Goal: Task Accomplishment & Management: Manage account settings

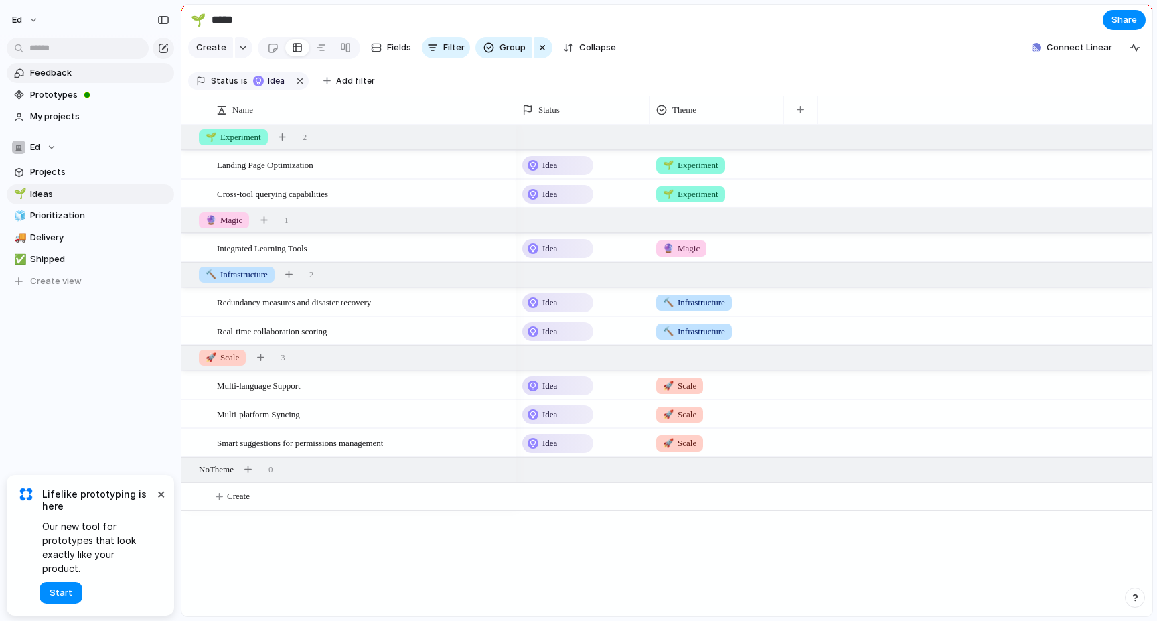
click at [55, 68] on span "Feedback" at bounding box center [99, 72] width 139 height 13
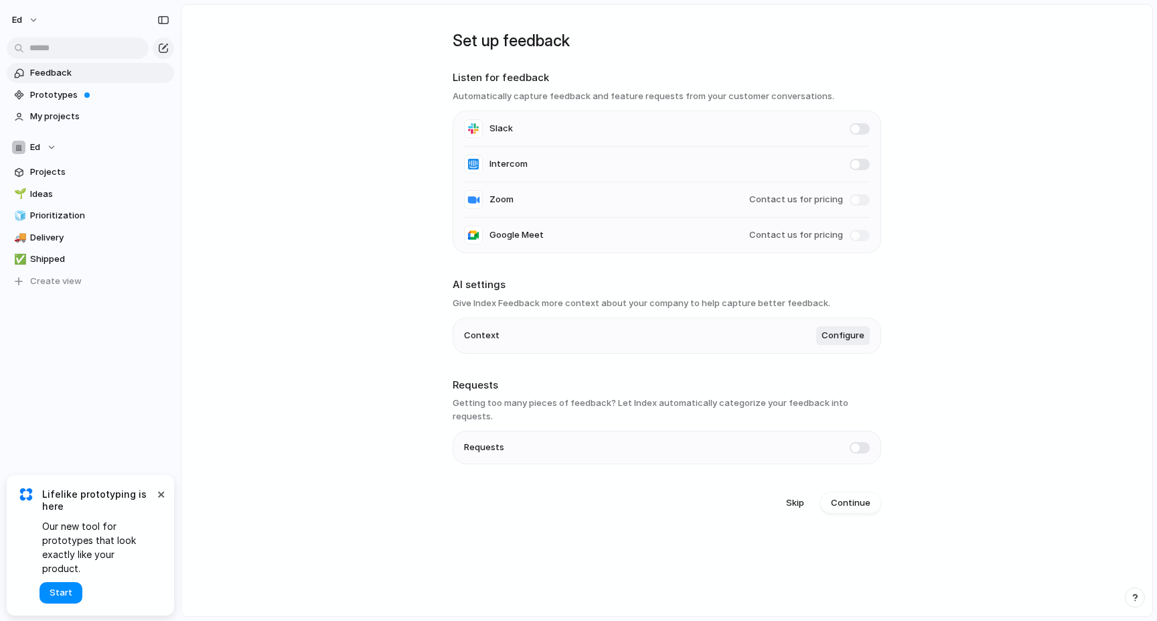
click at [583, 431] on li "Requests" at bounding box center [667, 447] width 406 height 32
click at [853, 342] on span "Configure" at bounding box center [842, 335] width 43 height 13
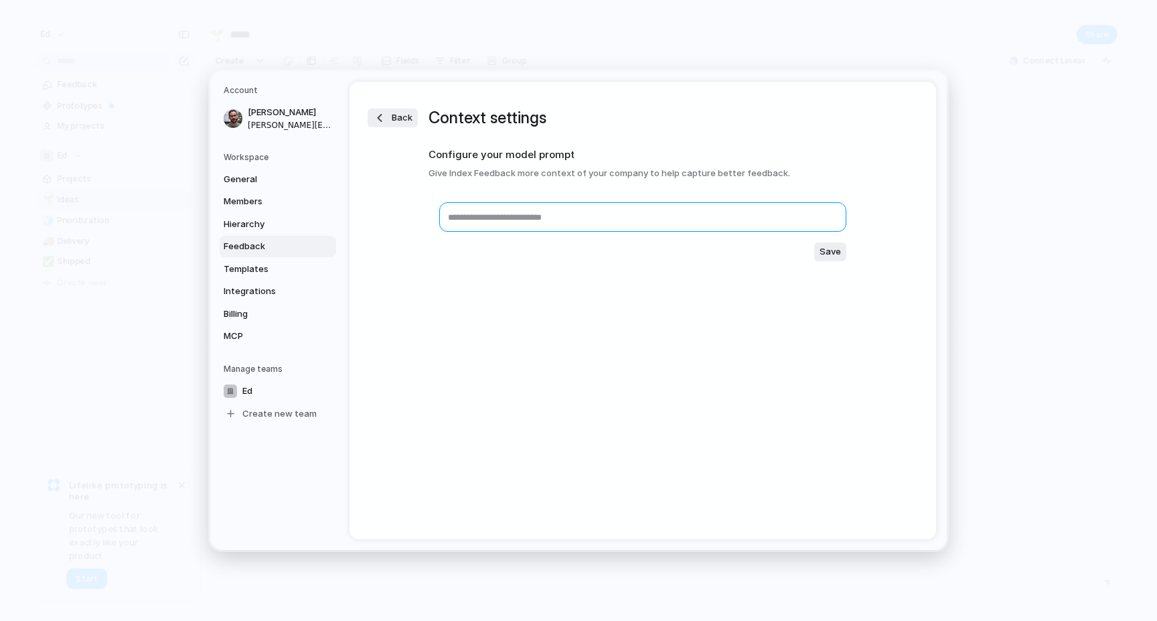
click at [555, 228] on textarea at bounding box center [642, 216] width 407 height 29
click at [264, 291] on span "Integrations" at bounding box center [267, 290] width 86 height 13
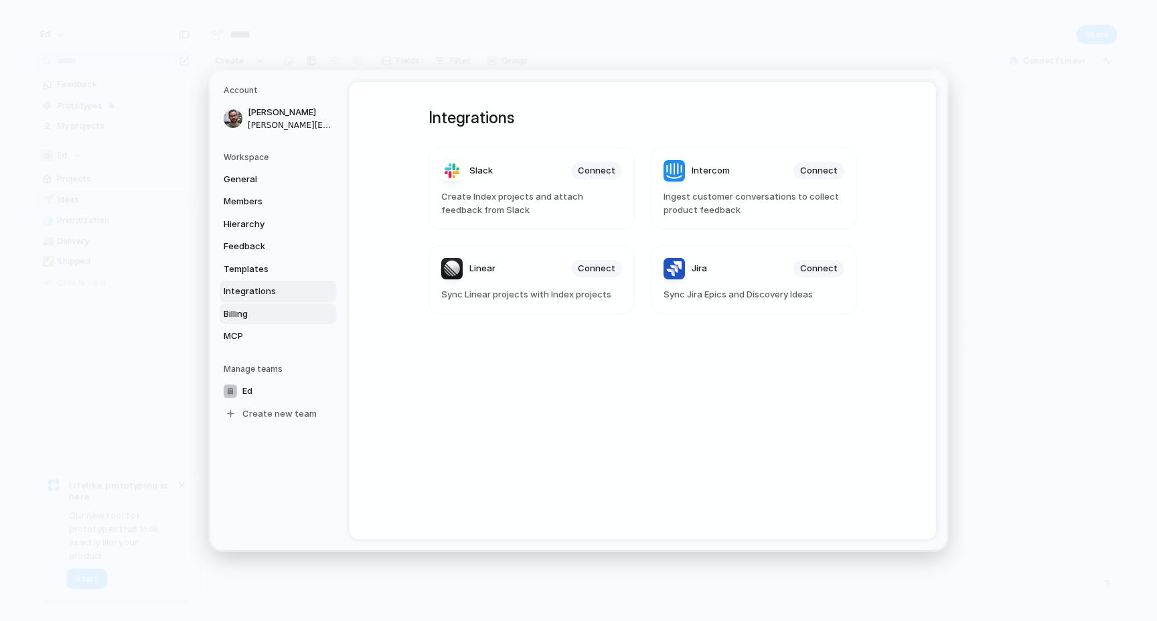
click at [260, 309] on span "Billing" at bounding box center [267, 313] width 86 height 13
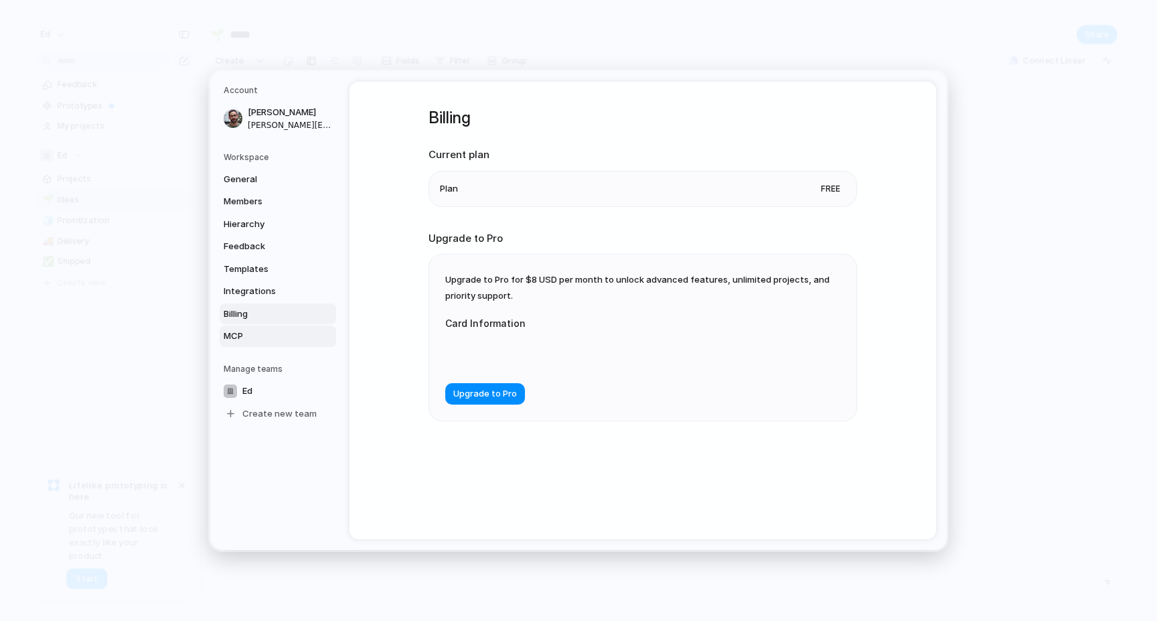
click at [260, 335] on span "MCP" at bounding box center [267, 335] width 86 height 13
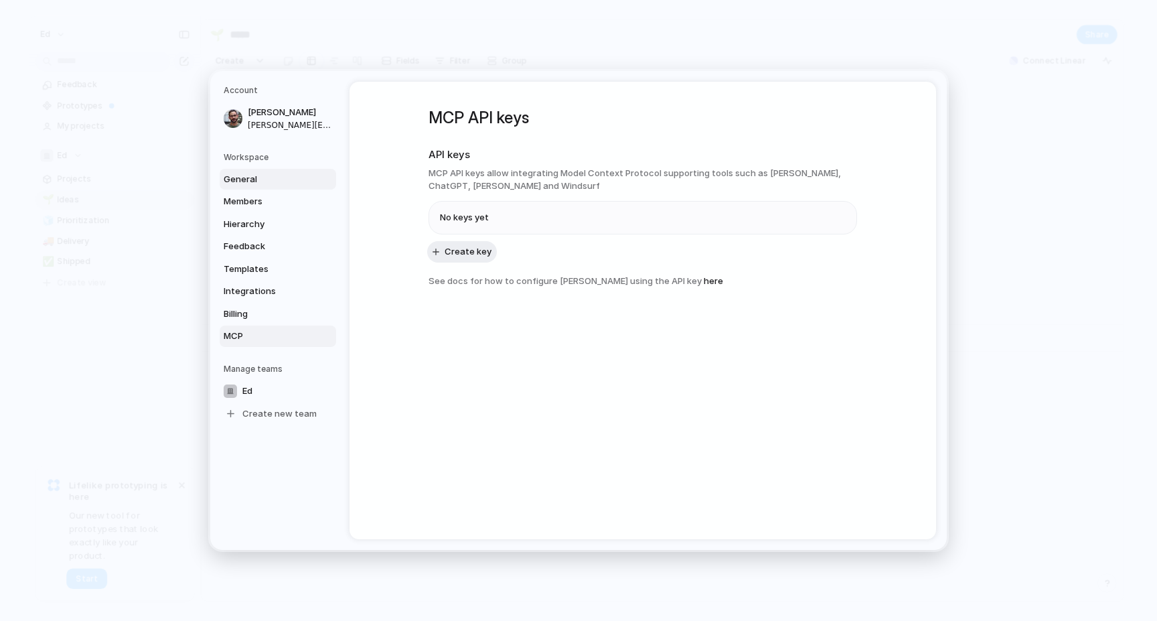
click at [268, 175] on span "General" at bounding box center [267, 179] width 86 height 13
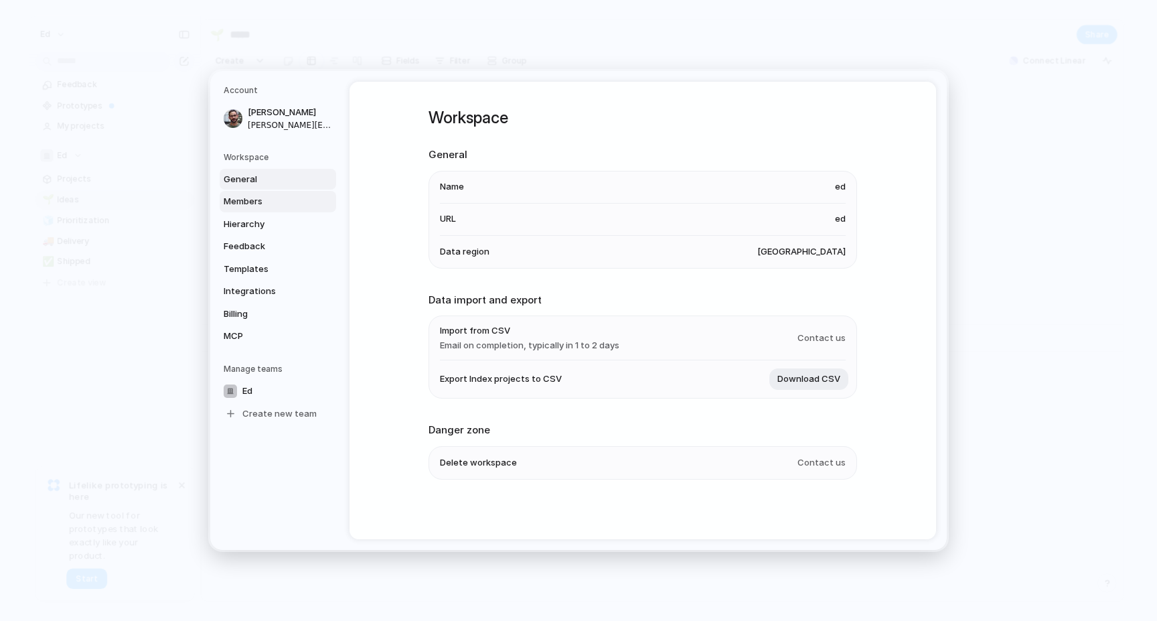
click at [269, 195] on span "Members" at bounding box center [267, 201] width 86 height 13
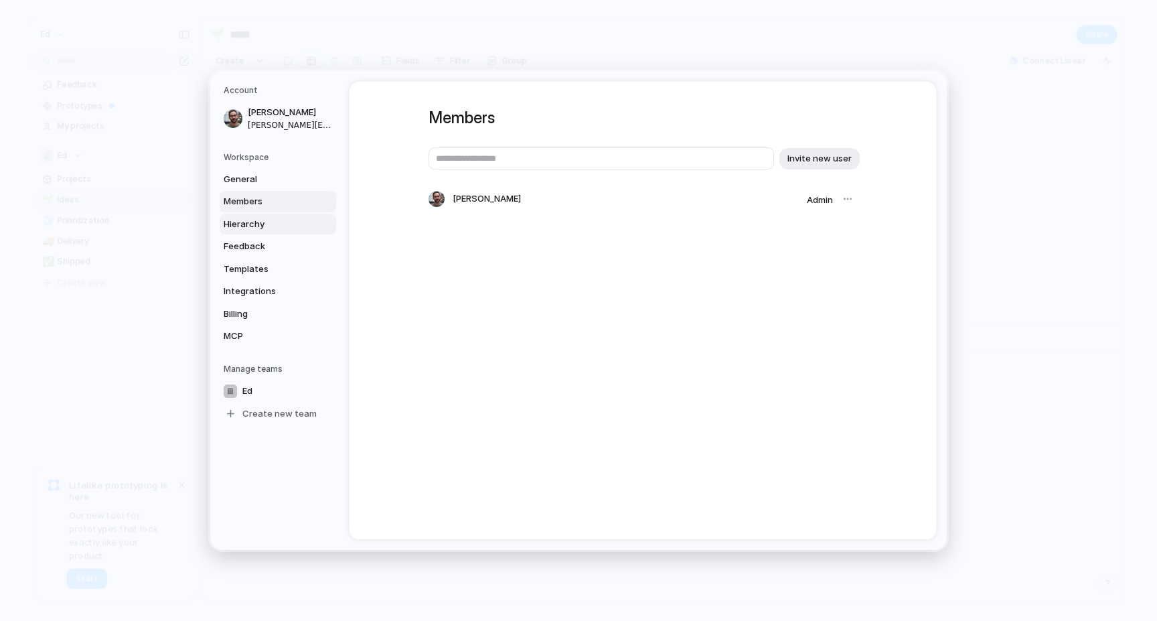
click at [278, 220] on span "Hierarchy" at bounding box center [267, 224] width 86 height 13
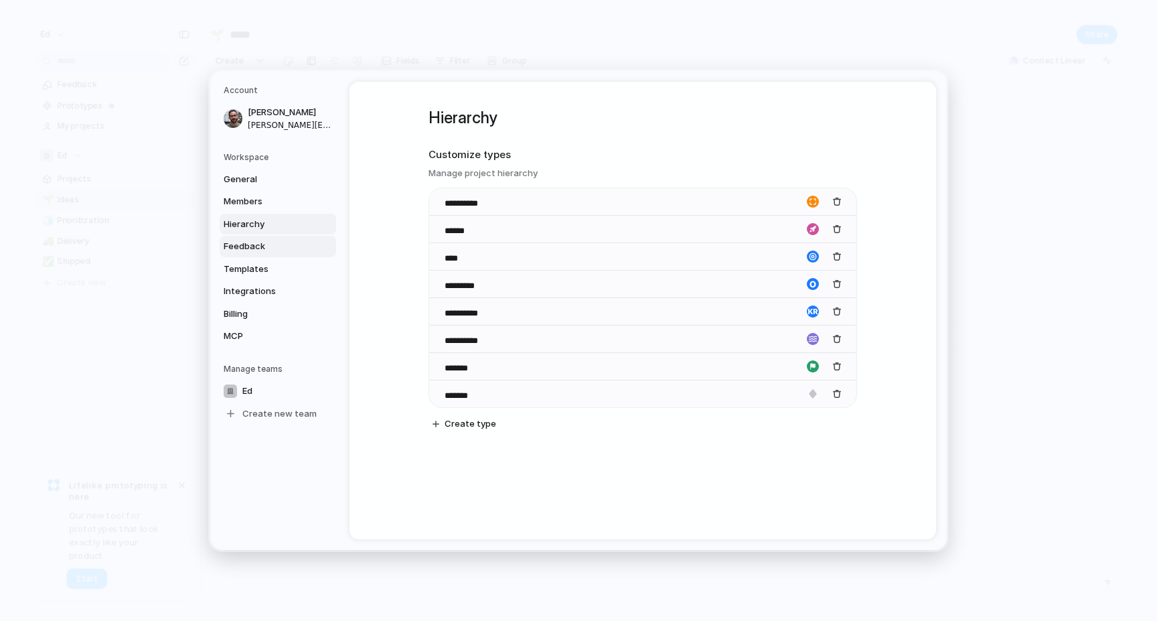
click at [275, 242] on span "Feedback" at bounding box center [267, 246] width 86 height 13
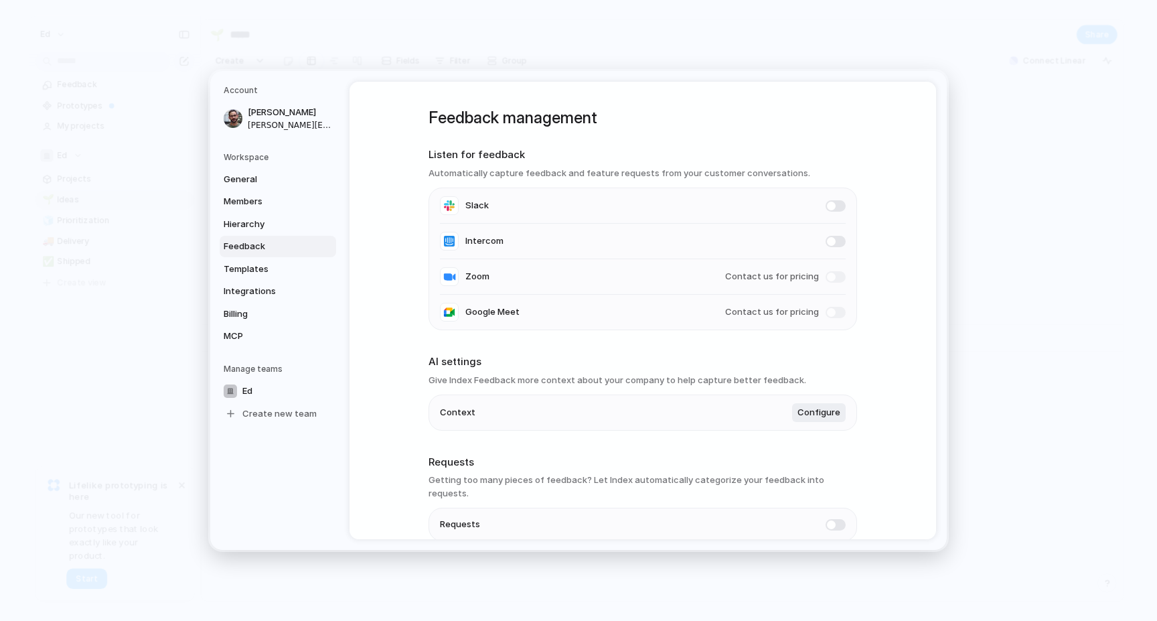
click at [837, 208] on span at bounding box center [835, 205] width 20 height 11
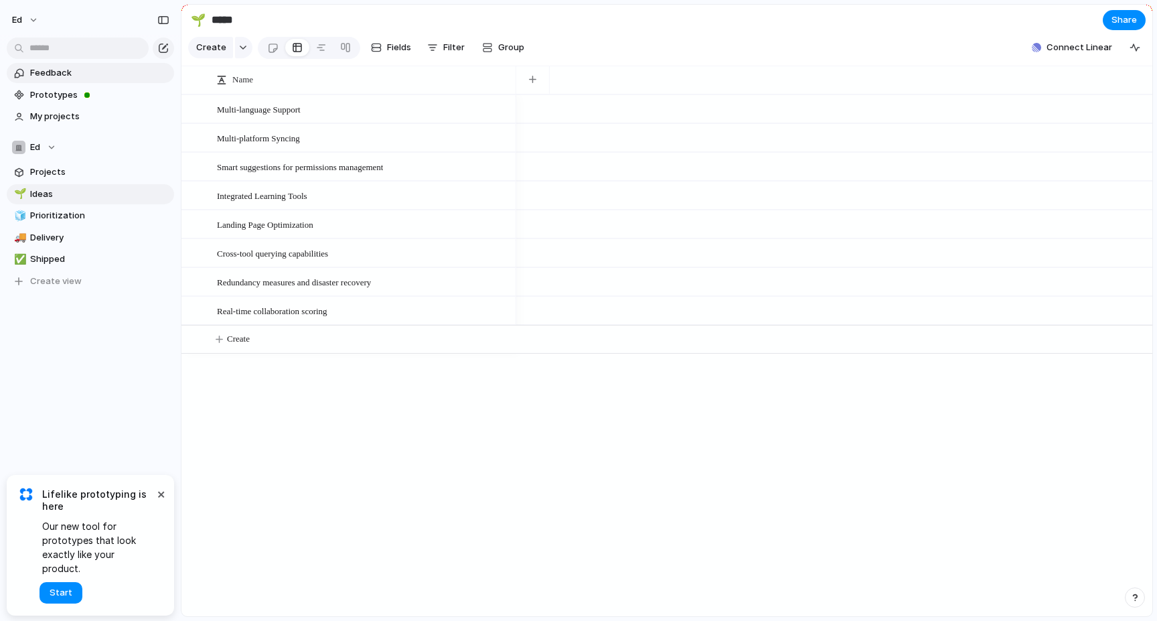
click at [46, 75] on span "Feedback" at bounding box center [99, 72] width 139 height 13
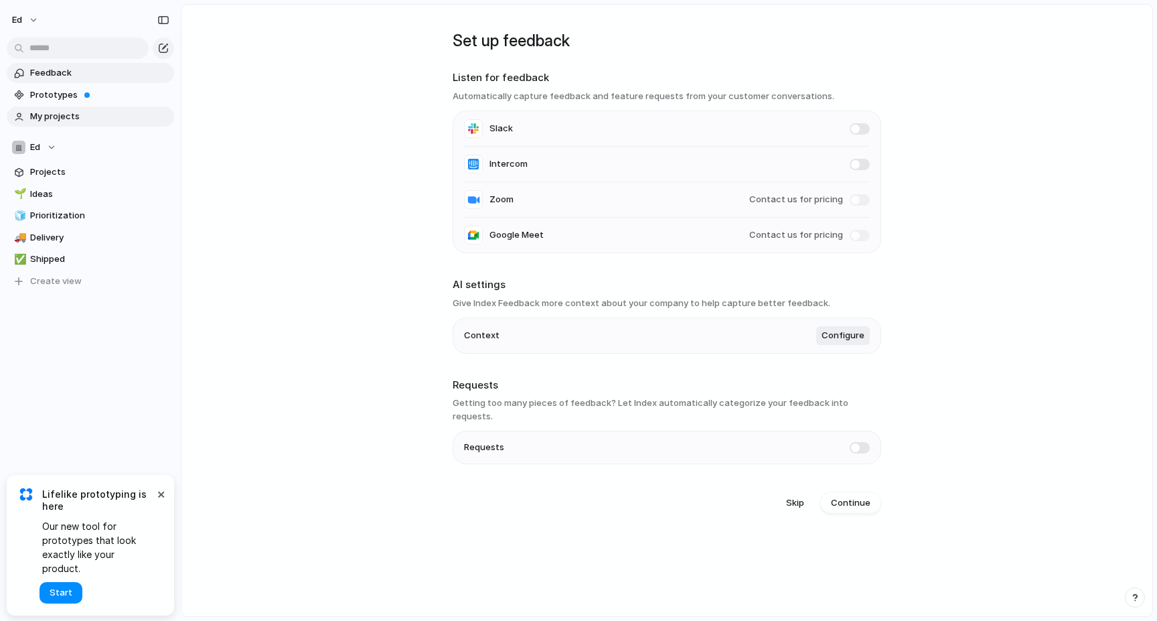
click at [67, 116] on span "My projects" at bounding box center [99, 116] width 139 height 13
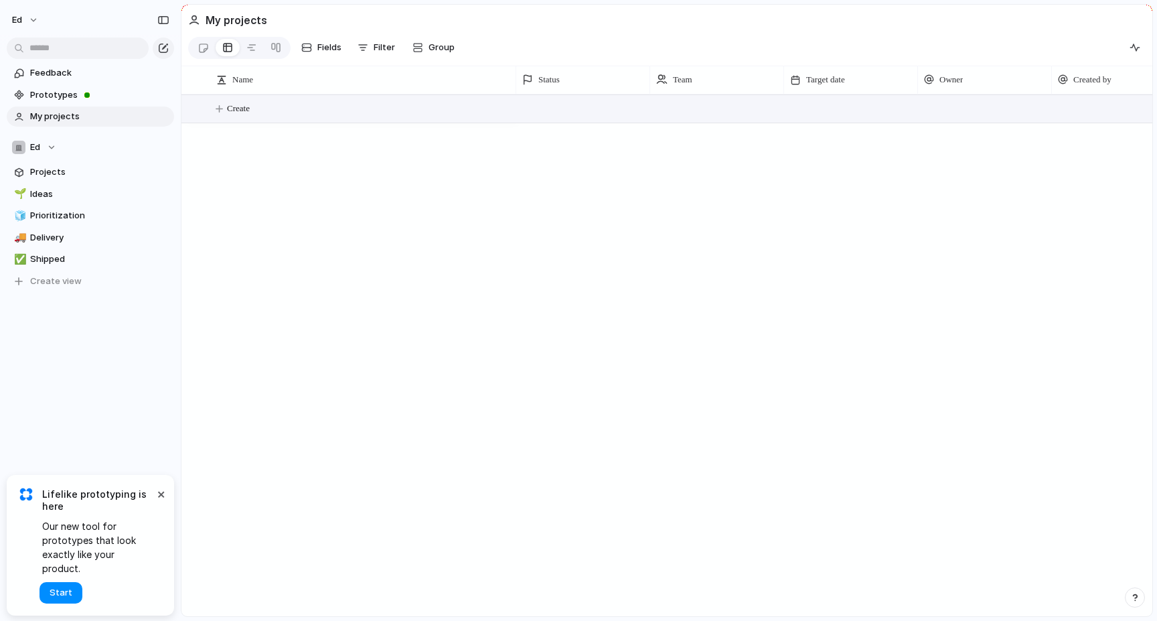
click at [264, 106] on button "Create" at bounding box center [684, 108] width 978 height 27
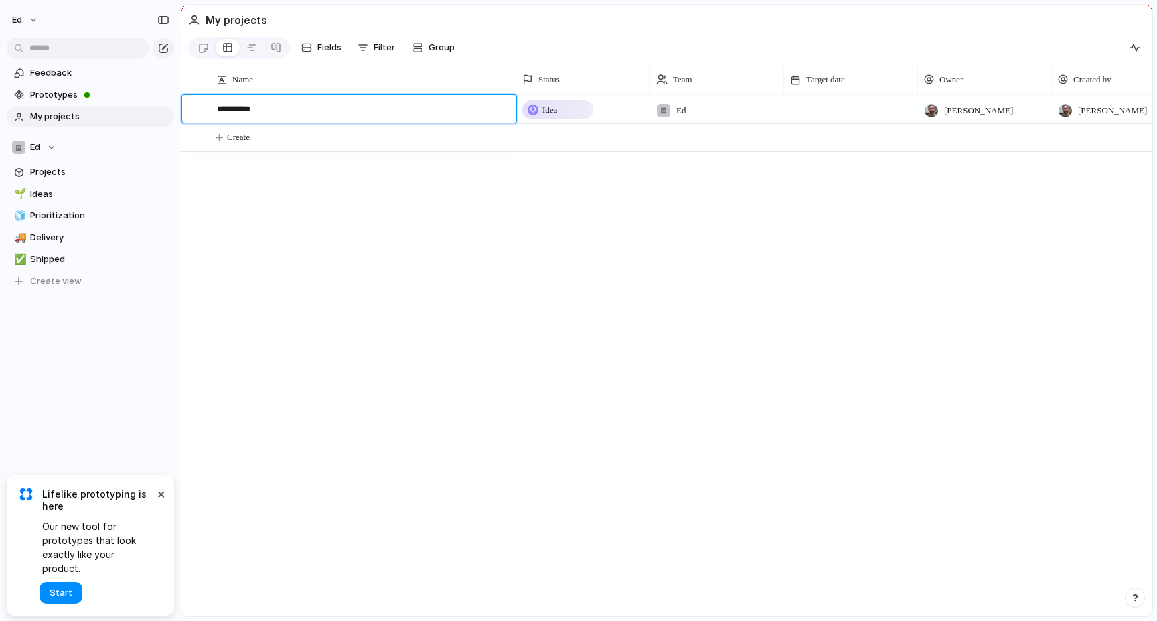
type textarea "**********"
click at [554, 105] on span "Idea" at bounding box center [549, 109] width 15 height 13
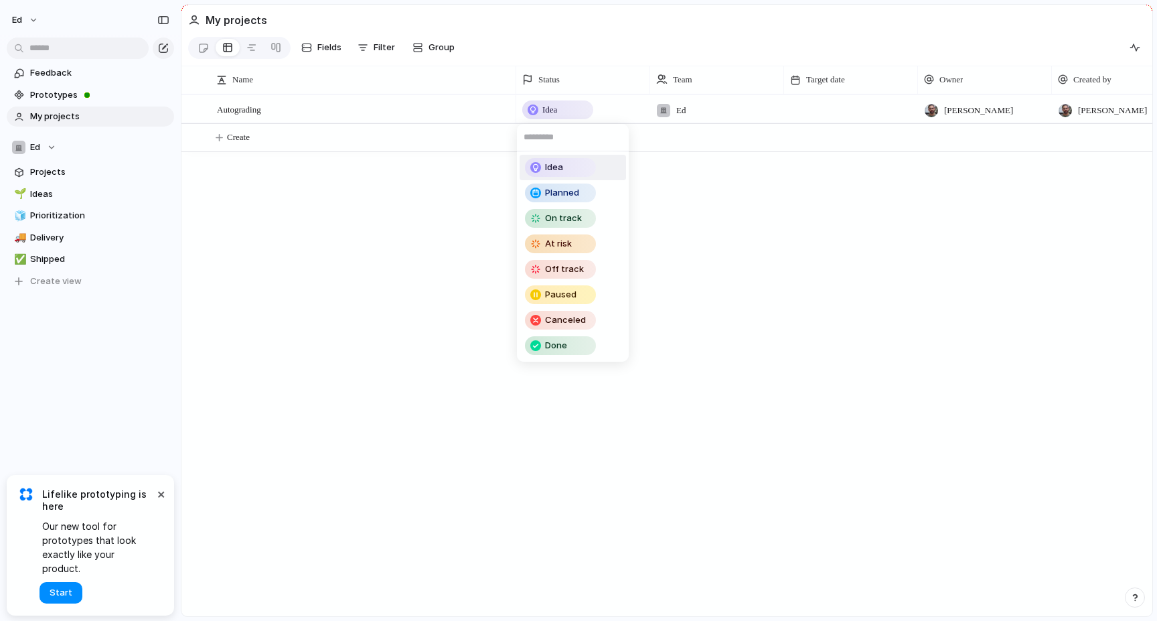
click at [428, 167] on div "Idea Planned On track At risk Off track Paused Canceled Done" at bounding box center [578, 310] width 1157 height 621
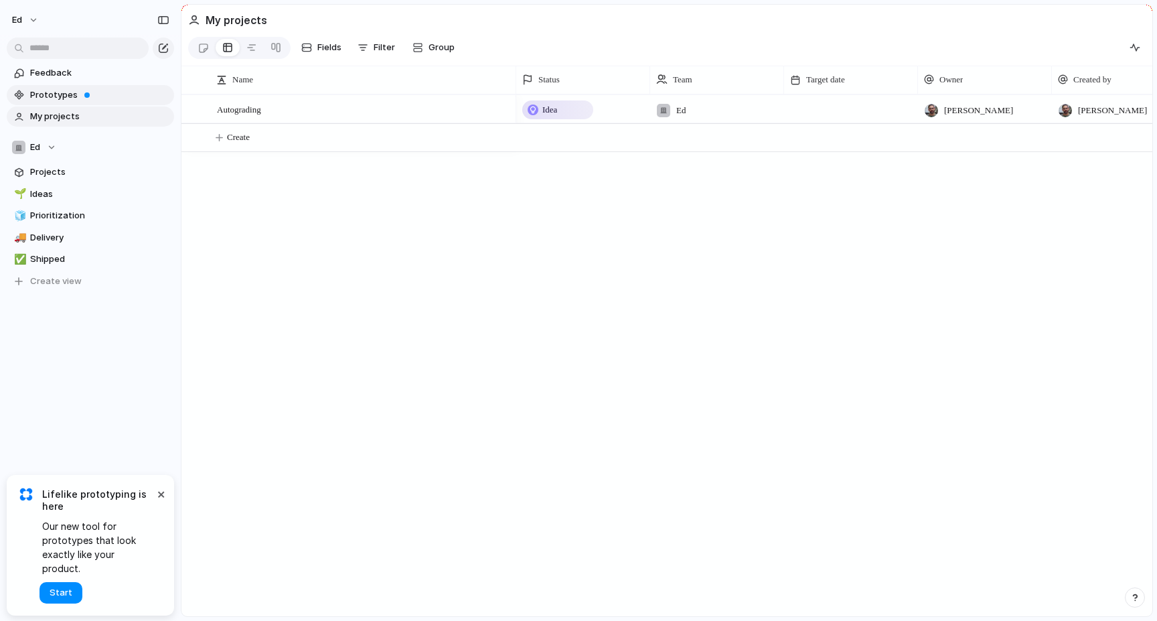
click at [62, 94] on span "Prototypes" at bounding box center [99, 94] width 139 height 13
click at [84, 74] on span "Feedback" at bounding box center [99, 72] width 139 height 13
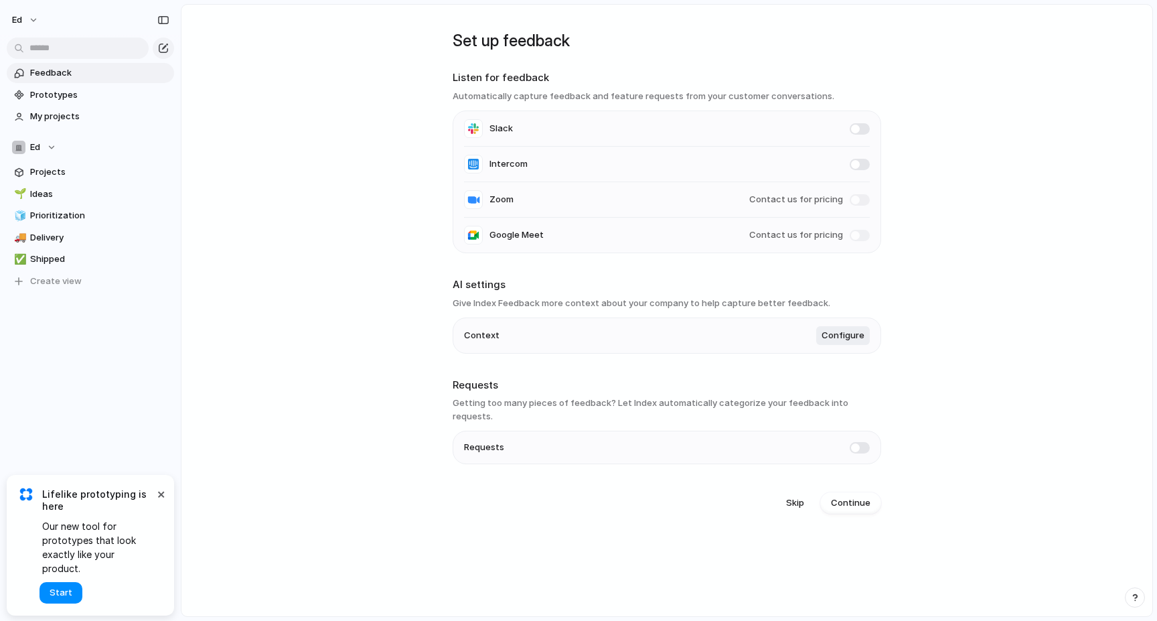
click at [859, 442] on span at bounding box center [859, 447] width 20 height 11
click at [73, 96] on span "Requests" at bounding box center [99, 94] width 139 height 13
click at [659, 410] on h3 "Getting too many pieces of feedback? Let Index automatically categorize your fe…" at bounding box center [666, 409] width 428 height 26
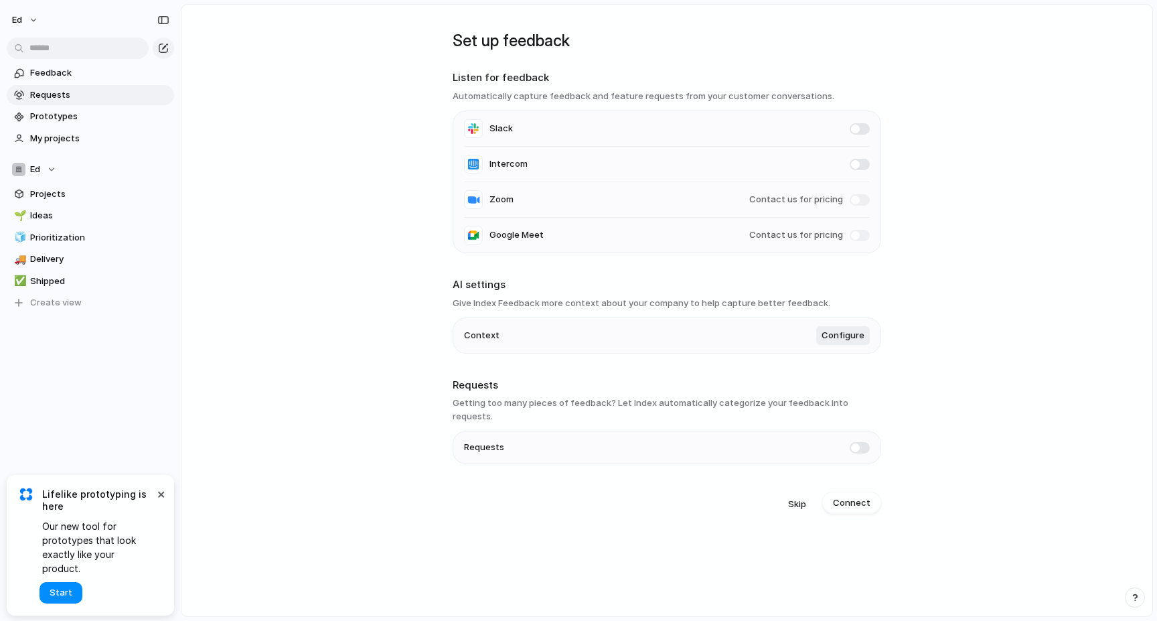
click at [659, 410] on h3 "Getting too many pieces of feedback? Let Index automatically categorize your fe…" at bounding box center [666, 409] width 428 height 26
click at [117, 76] on span "Feedback" at bounding box center [99, 72] width 139 height 13
click at [115, 93] on span "Requests" at bounding box center [99, 94] width 139 height 13
click at [162, 501] on button "×" at bounding box center [161, 493] width 16 height 16
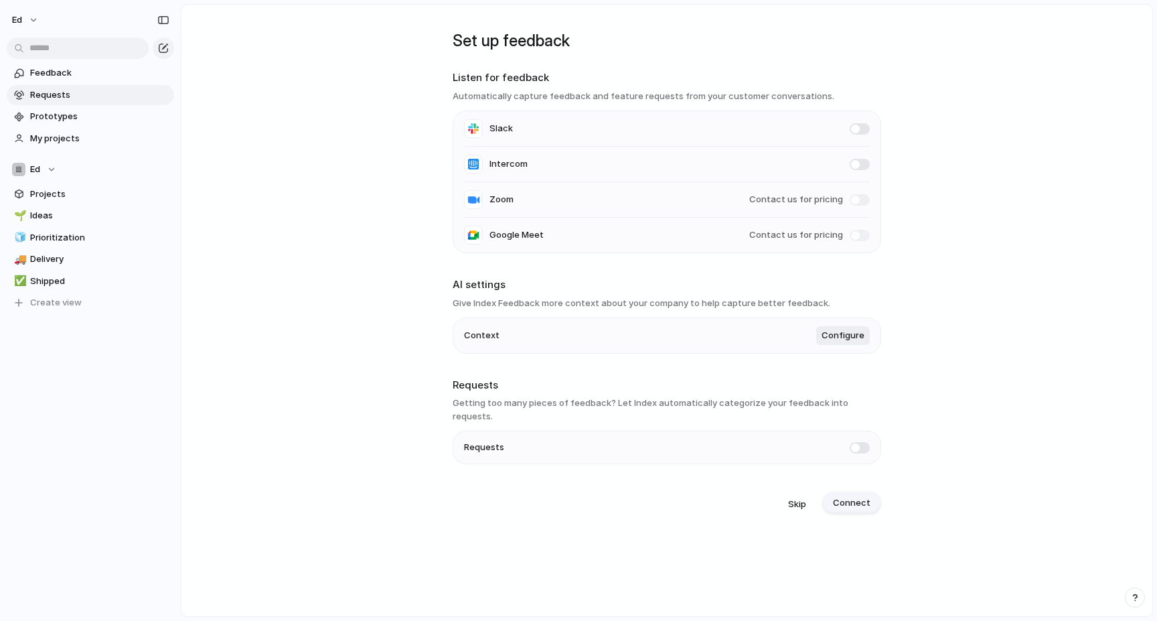
click at [847, 496] on span "Connect" at bounding box center [851, 502] width 37 height 13
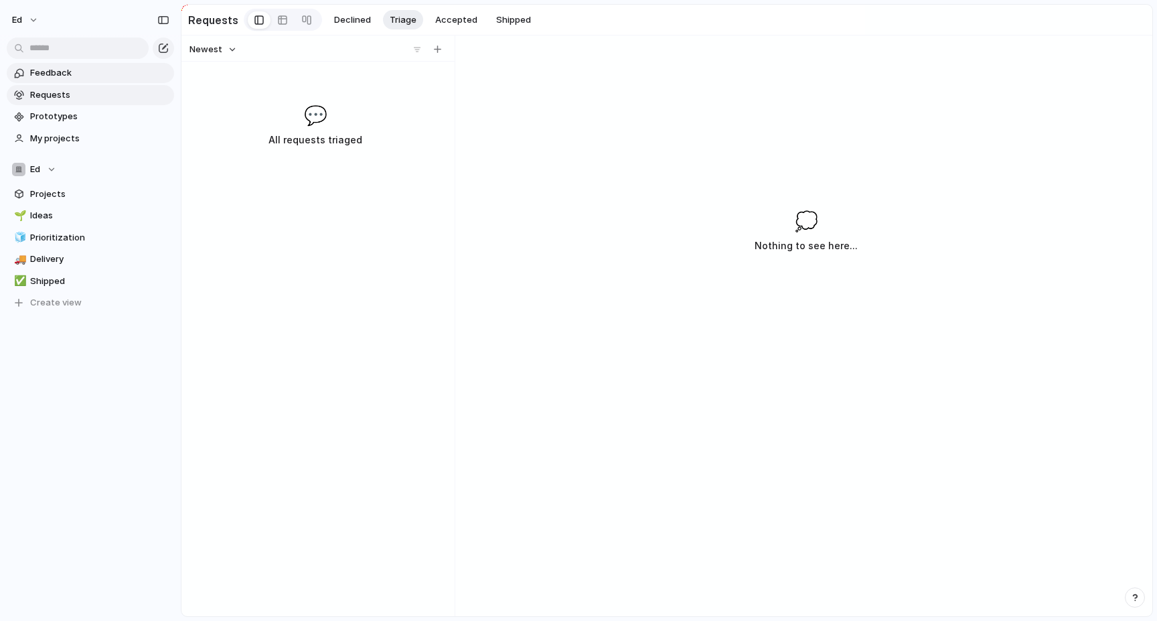
click at [82, 81] on link "Feedback" at bounding box center [90, 73] width 167 height 20
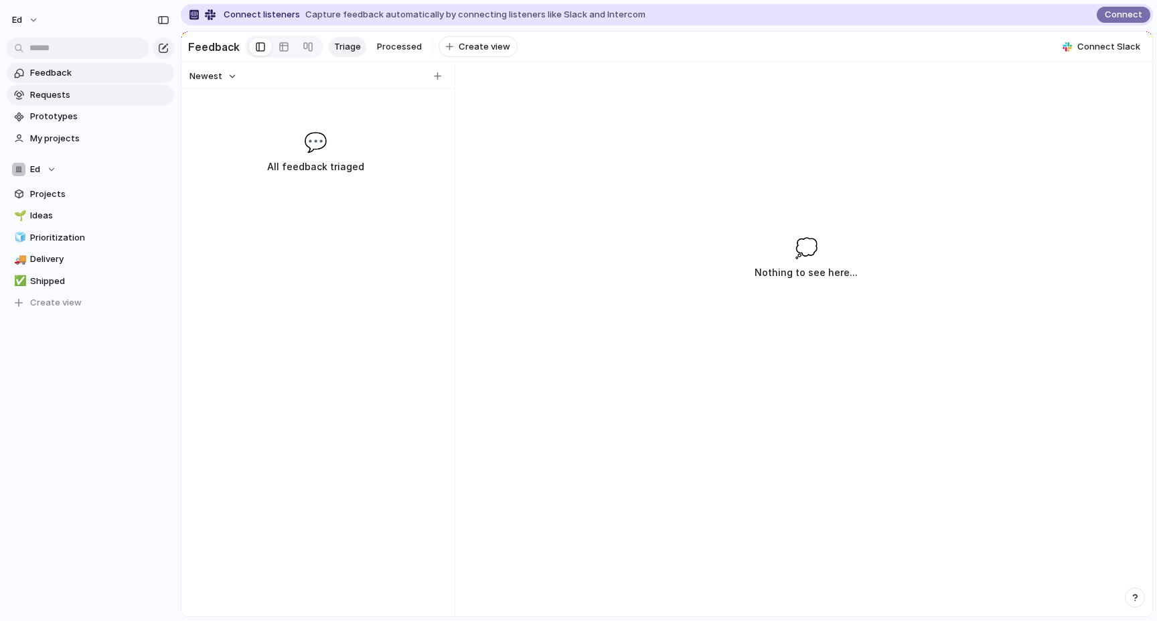
click at [66, 95] on span "Requests" at bounding box center [99, 94] width 139 height 13
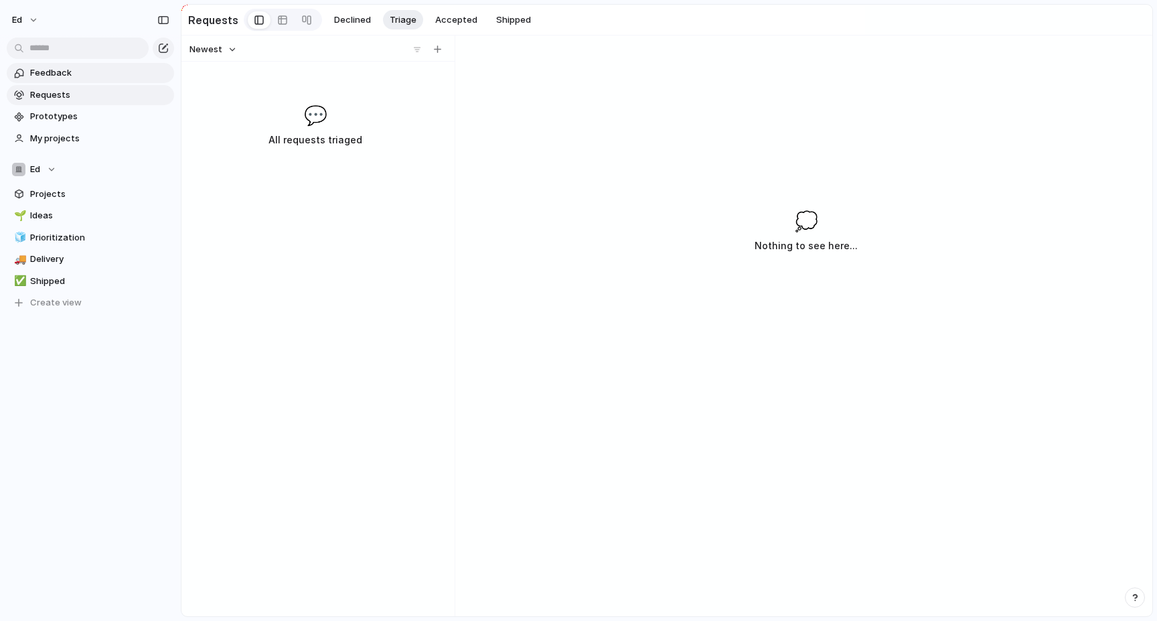
click at [77, 74] on span "Feedback" at bounding box center [99, 72] width 139 height 13
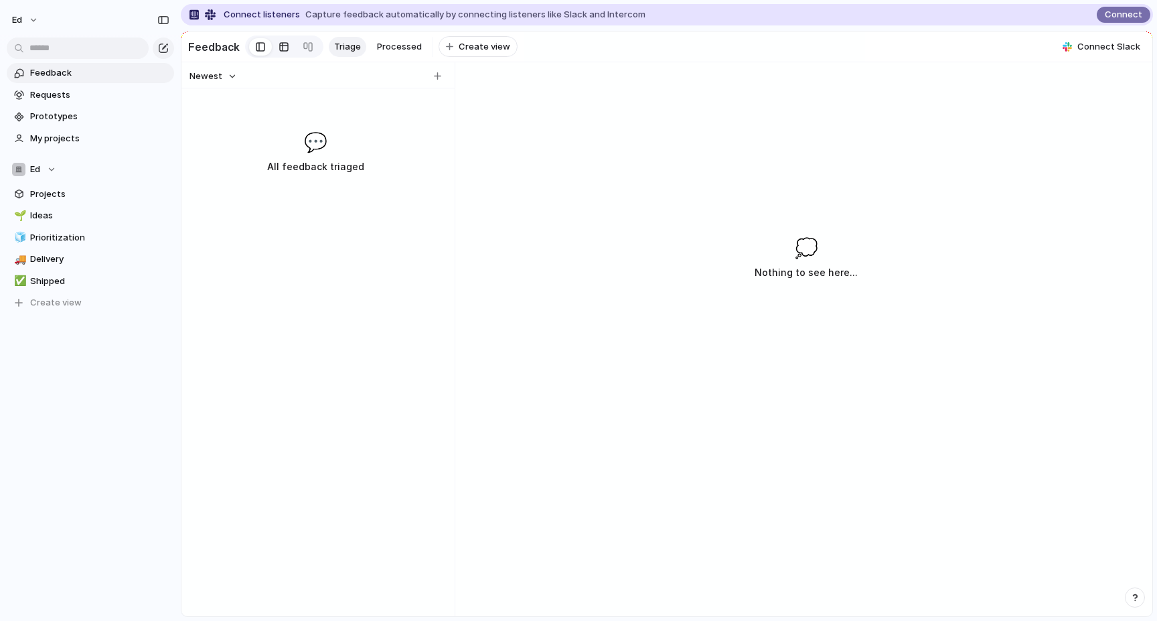
click at [284, 48] on div at bounding box center [283, 46] width 11 height 21
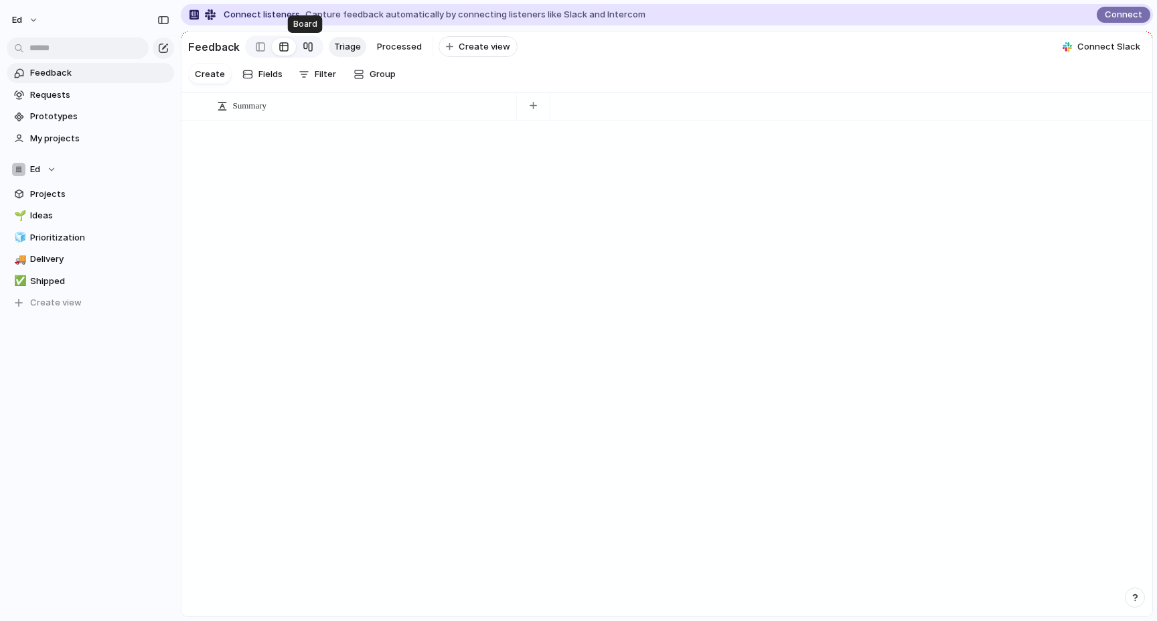
click at [308, 48] on div at bounding box center [308, 46] width 11 height 21
click at [256, 47] on div at bounding box center [260, 47] width 9 height 20
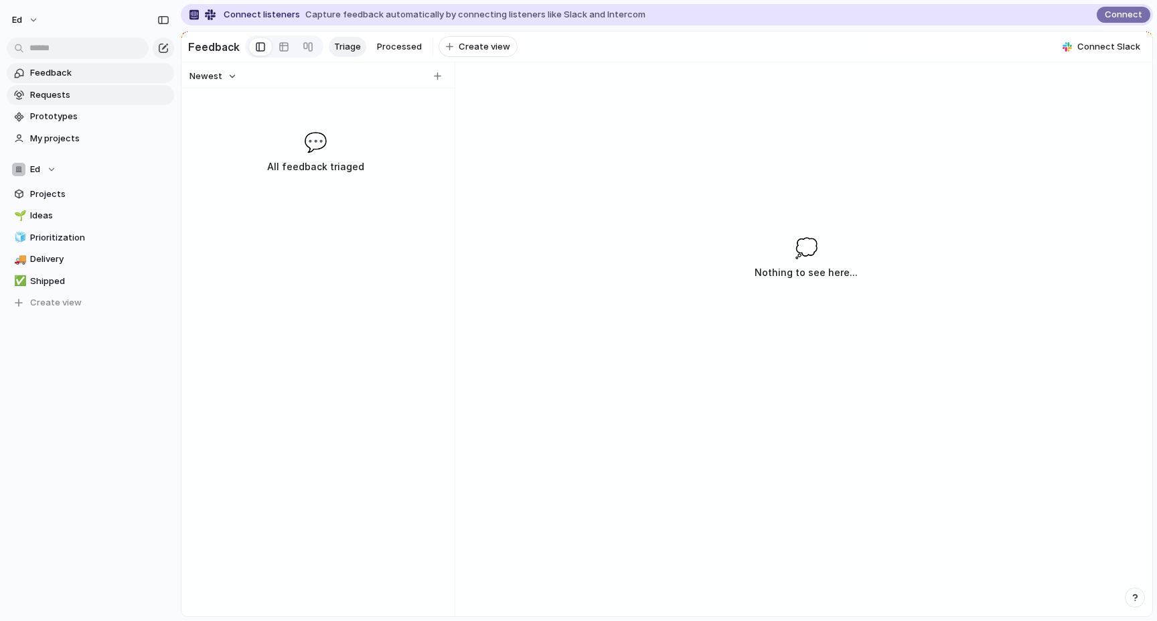
click at [91, 89] on span "Requests" at bounding box center [99, 94] width 139 height 13
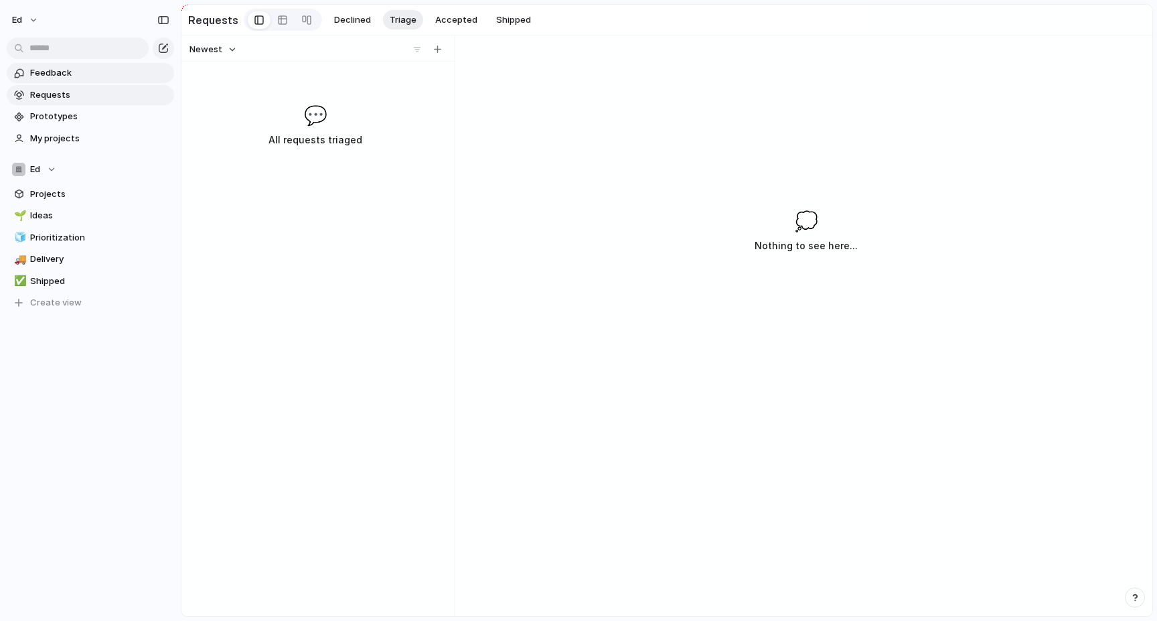
click at [68, 72] on span "Feedback" at bounding box center [99, 72] width 139 height 13
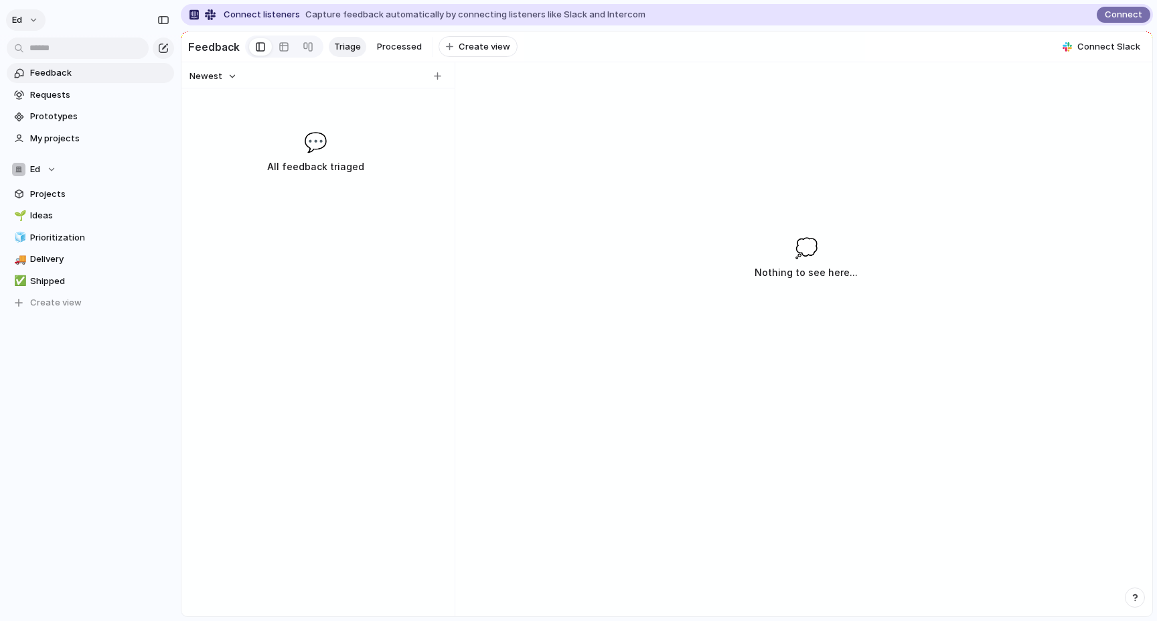
click at [28, 12] on button "ed" at bounding box center [25, 19] width 39 height 21
click at [84, 52] on li "Settings" at bounding box center [64, 49] width 111 height 21
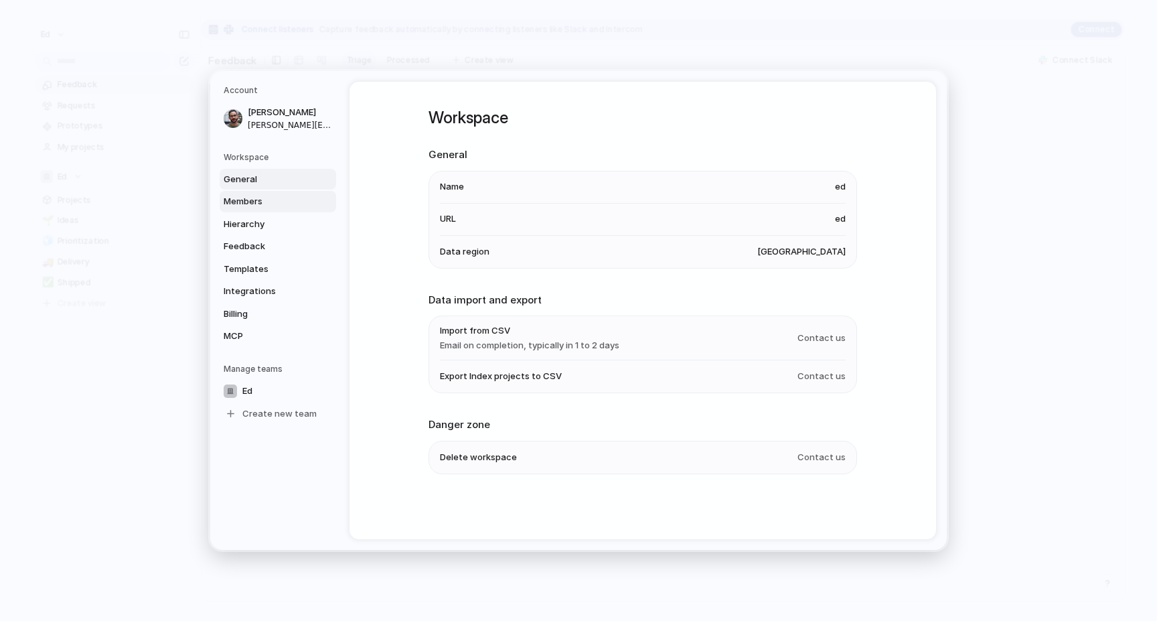
click at [281, 201] on span "Members" at bounding box center [267, 201] width 86 height 13
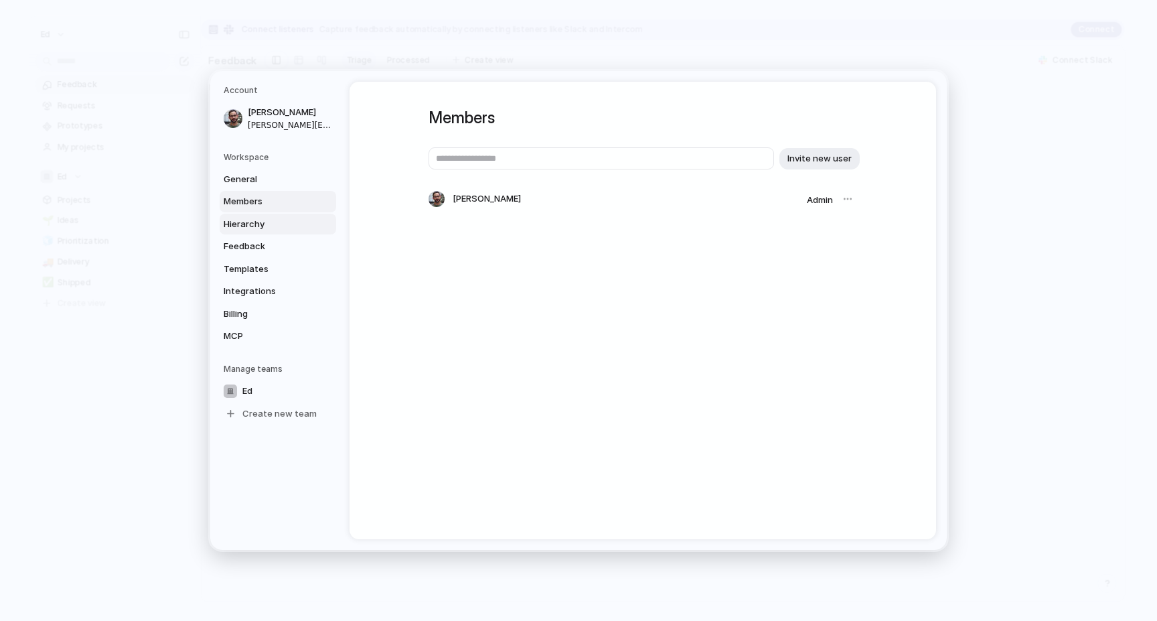
click at [279, 222] on span "Hierarchy" at bounding box center [267, 224] width 86 height 13
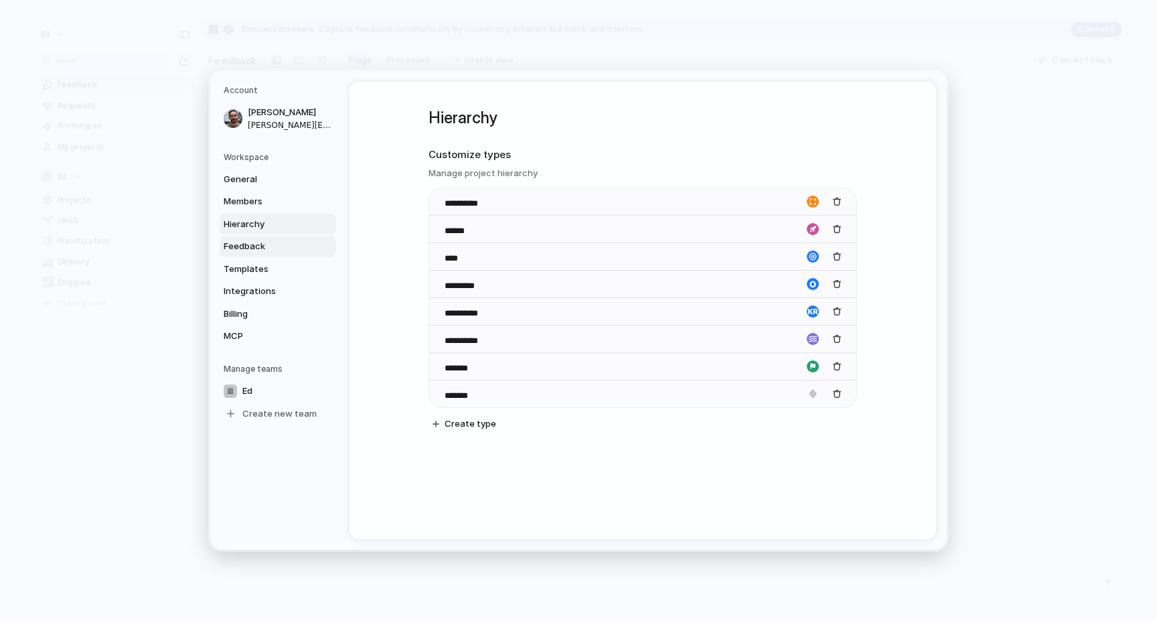
click at [276, 236] on link "Feedback" at bounding box center [278, 246] width 116 height 21
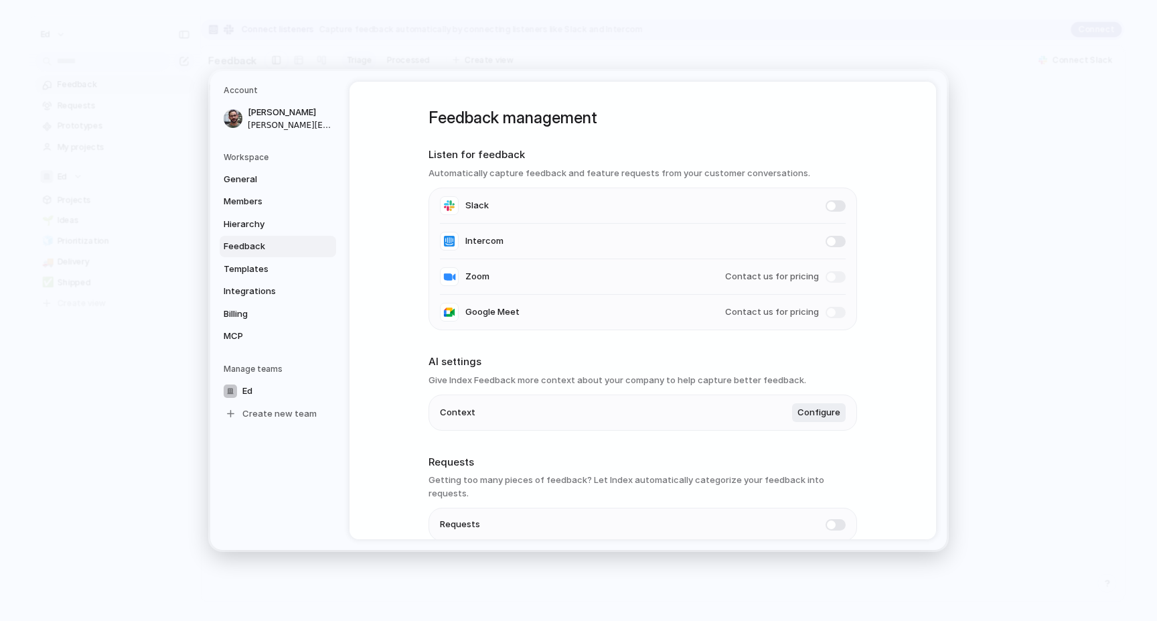
scroll to position [52, 0]
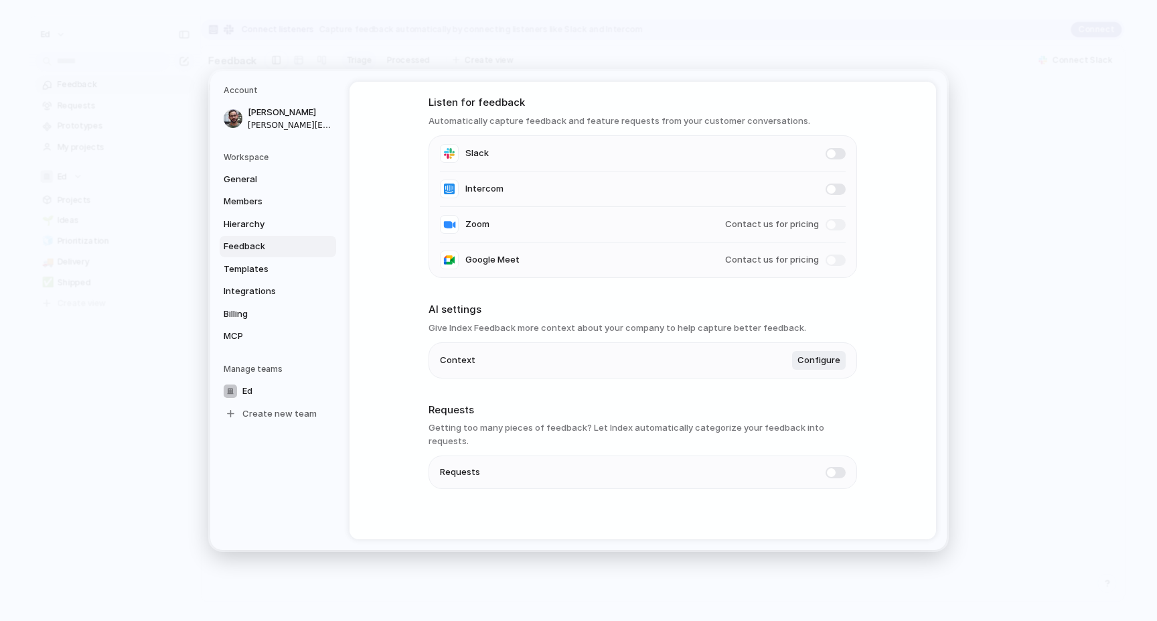
click at [839, 467] on span at bounding box center [835, 472] width 20 height 11
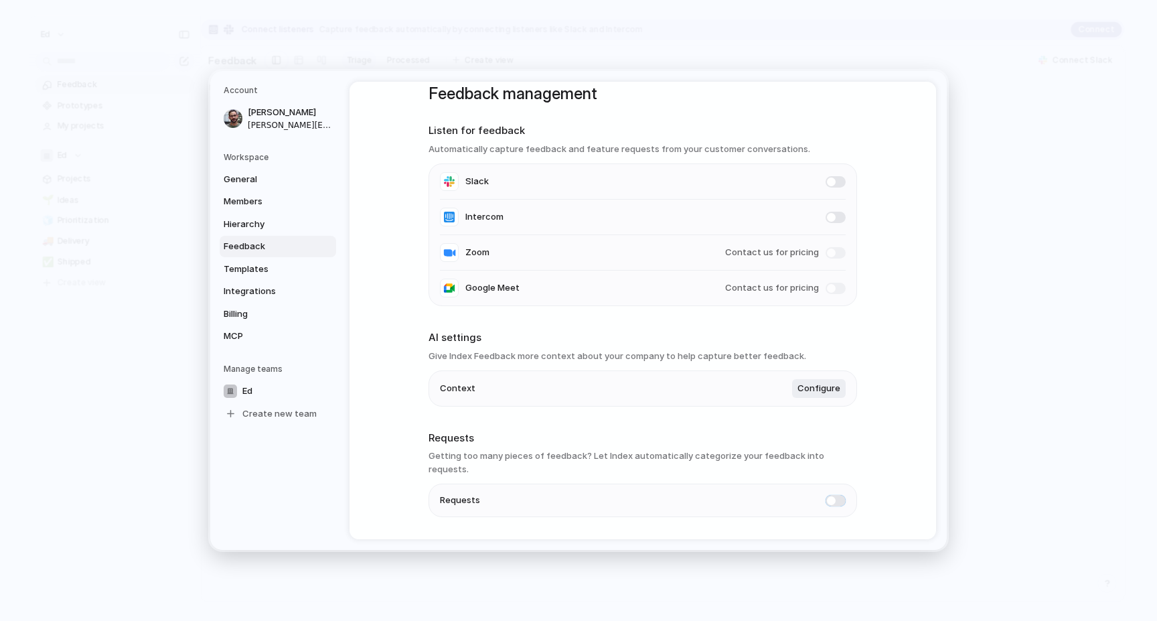
scroll to position [0, 0]
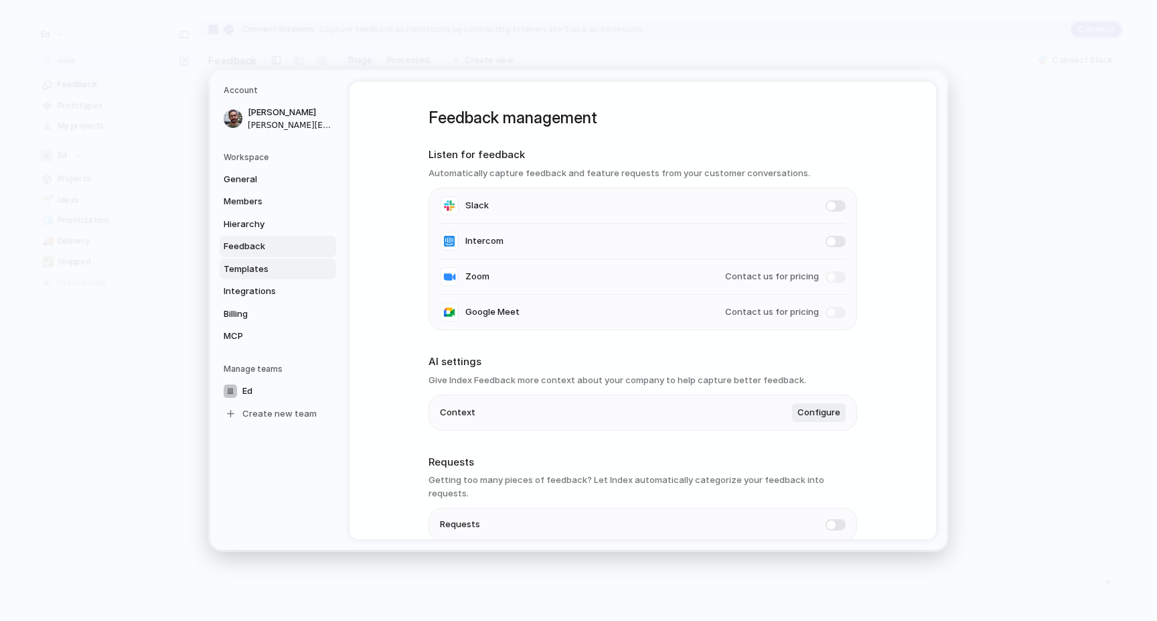
click at [251, 266] on span "Templates" at bounding box center [267, 268] width 86 height 13
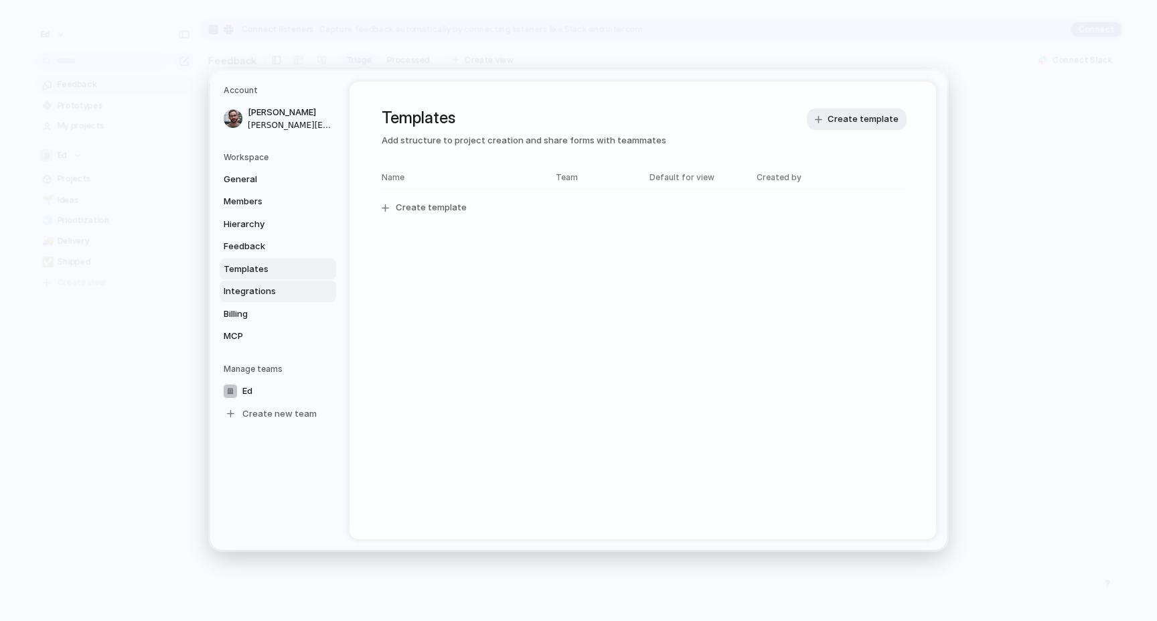
click at [260, 295] on span "Integrations" at bounding box center [267, 290] width 86 height 13
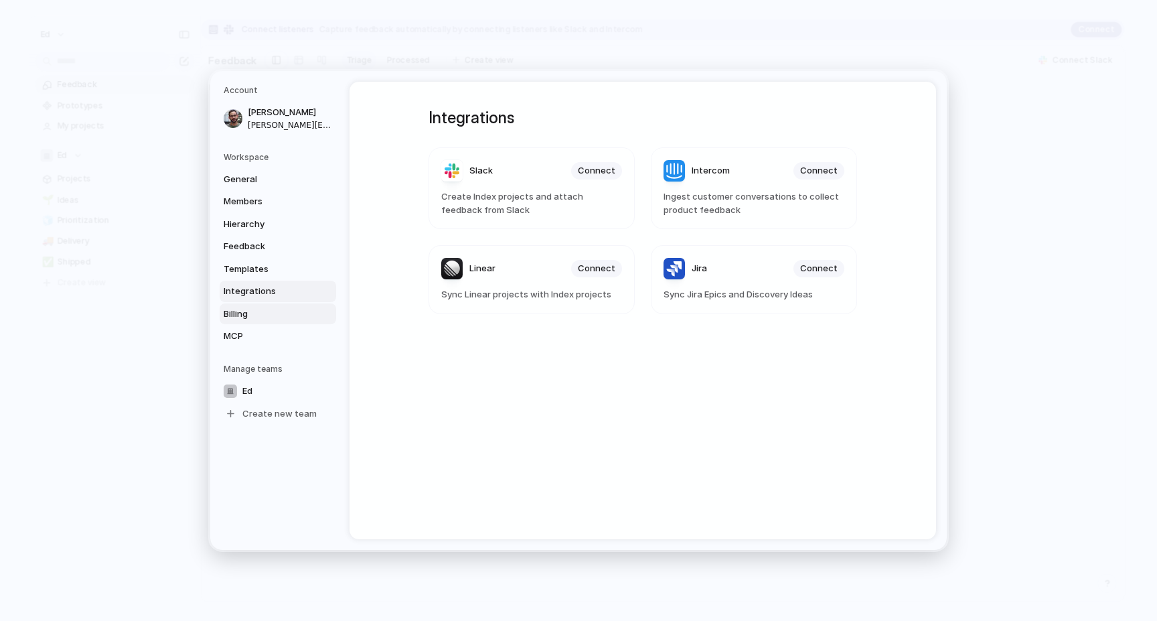
click at [289, 305] on link "Billing" at bounding box center [278, 313] width 116 height 21
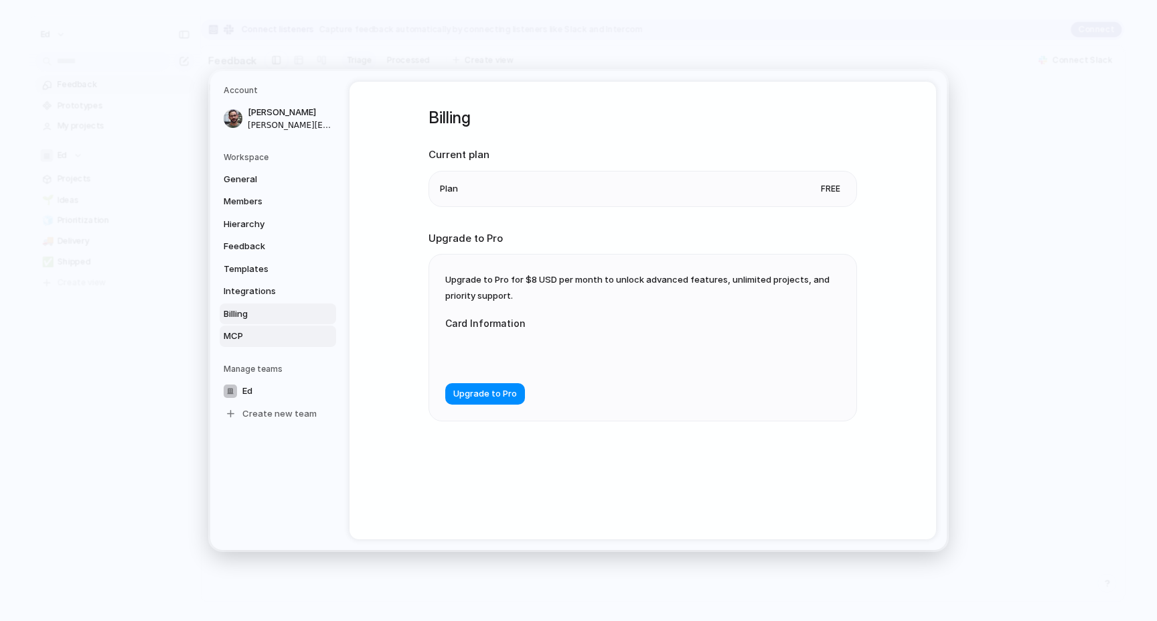
click at [280, 336] on span "MCP" at bounding box center [267, 335] width 86 height 13
